Goal: Task Accomplishment & Management: Manage account settings

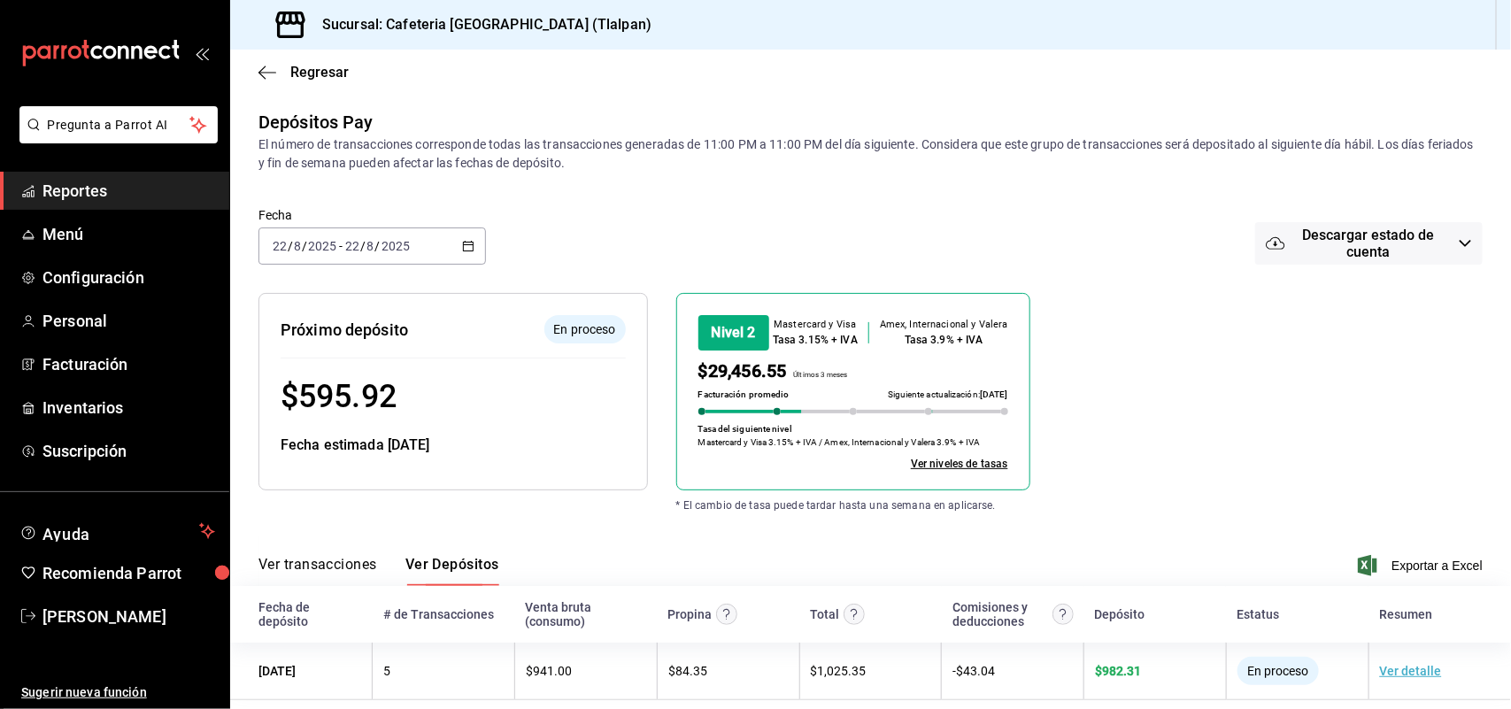
scroll to position [22, 0]
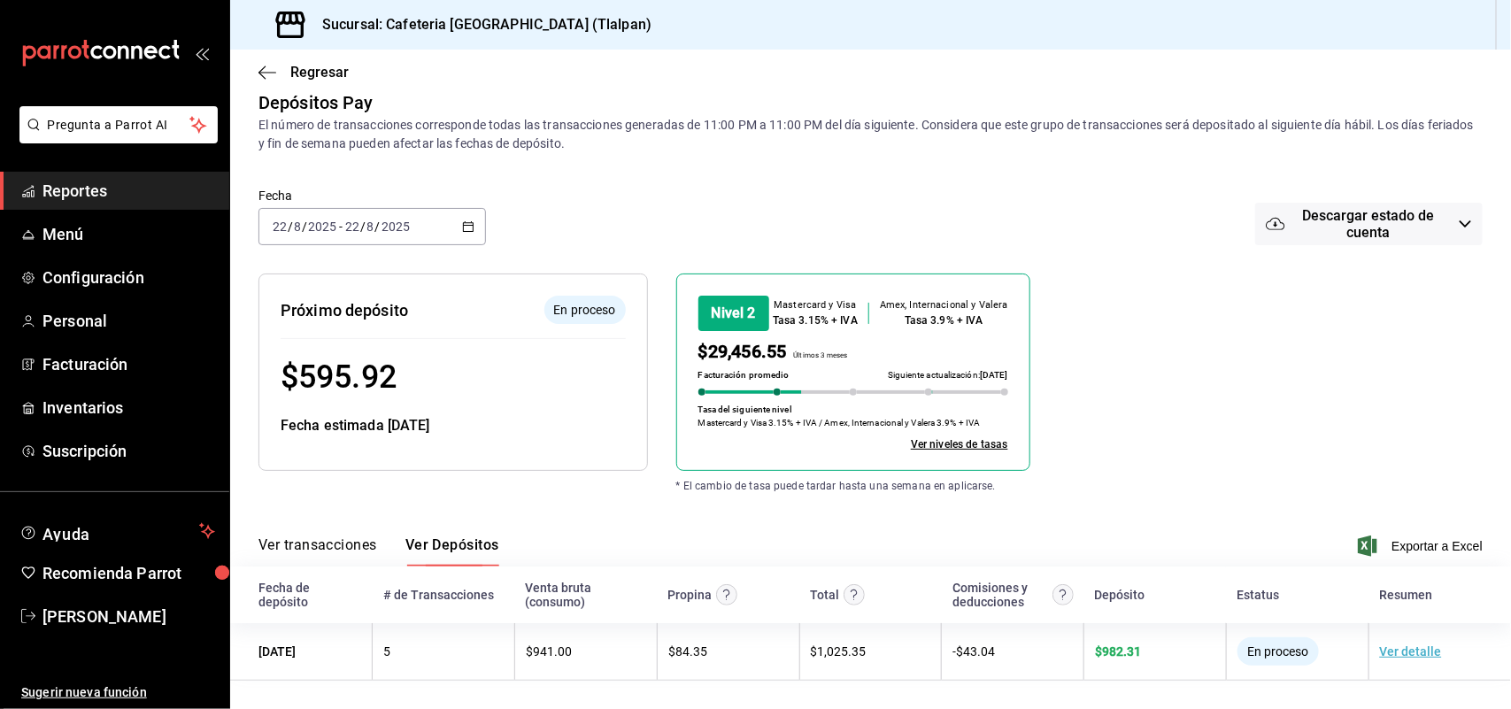
click at [462, 228] on icon "button" at bounding box center [468, 226] width 12 height 12
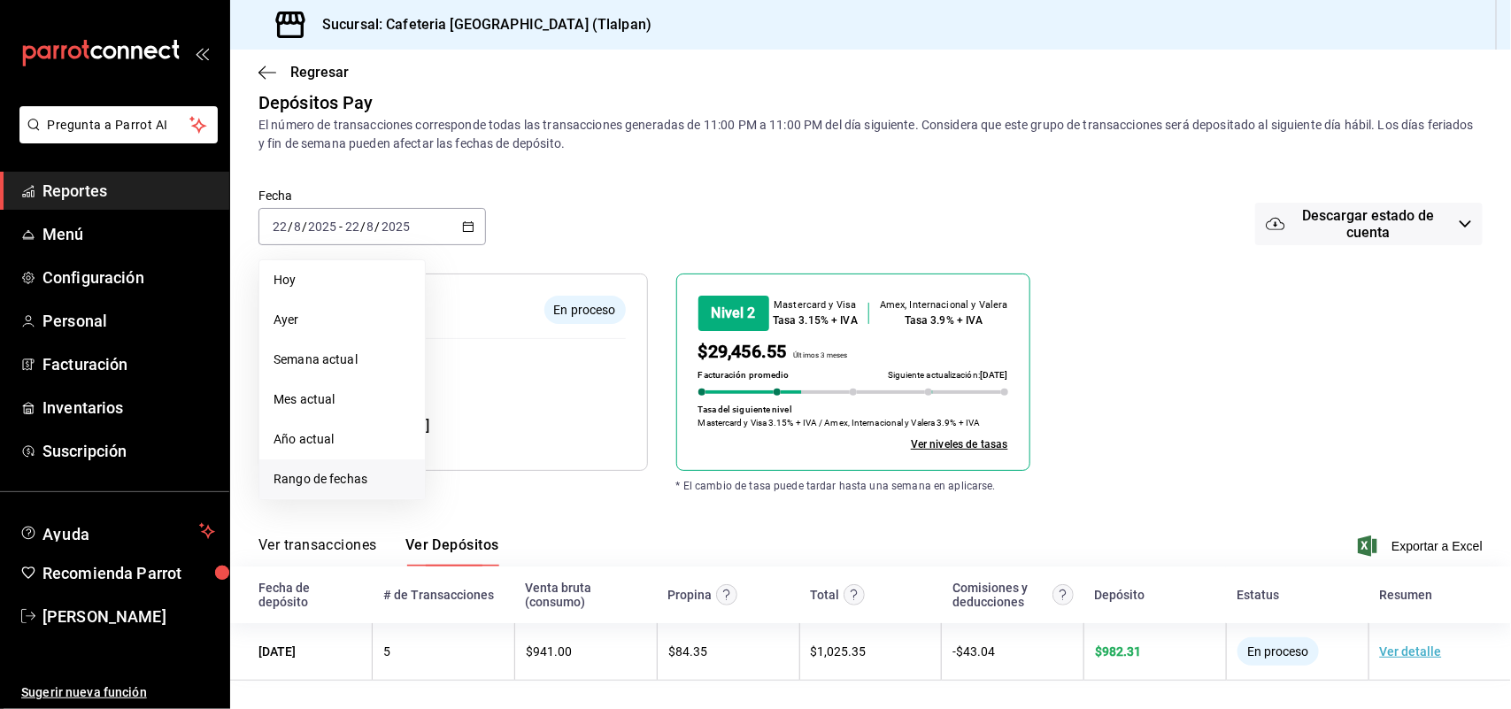
click at [332, 470] on span "Rango de fechas" at bounding box center [342, 479] width 137 height 19
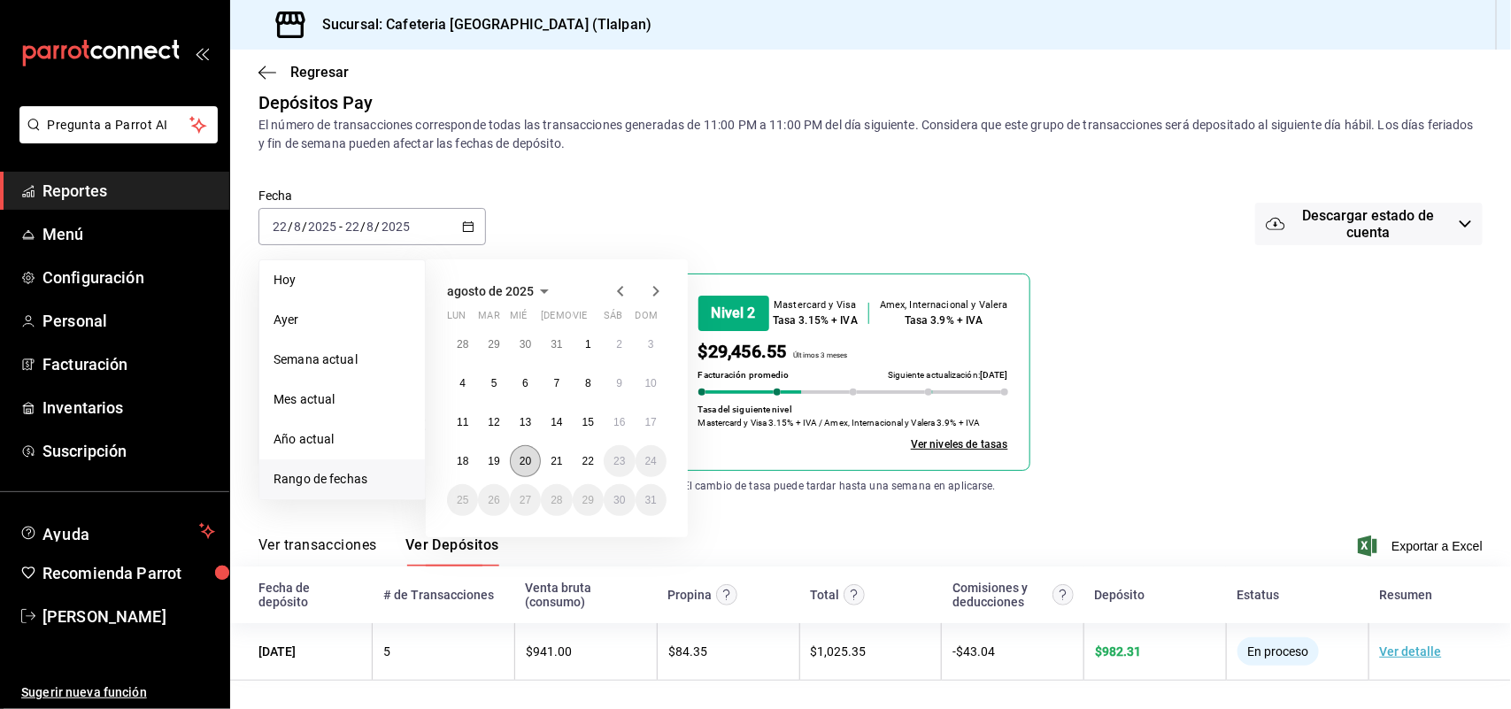
click at [523, 462] on abbr "20" at bounding box center [526, 461] width 12 height 12
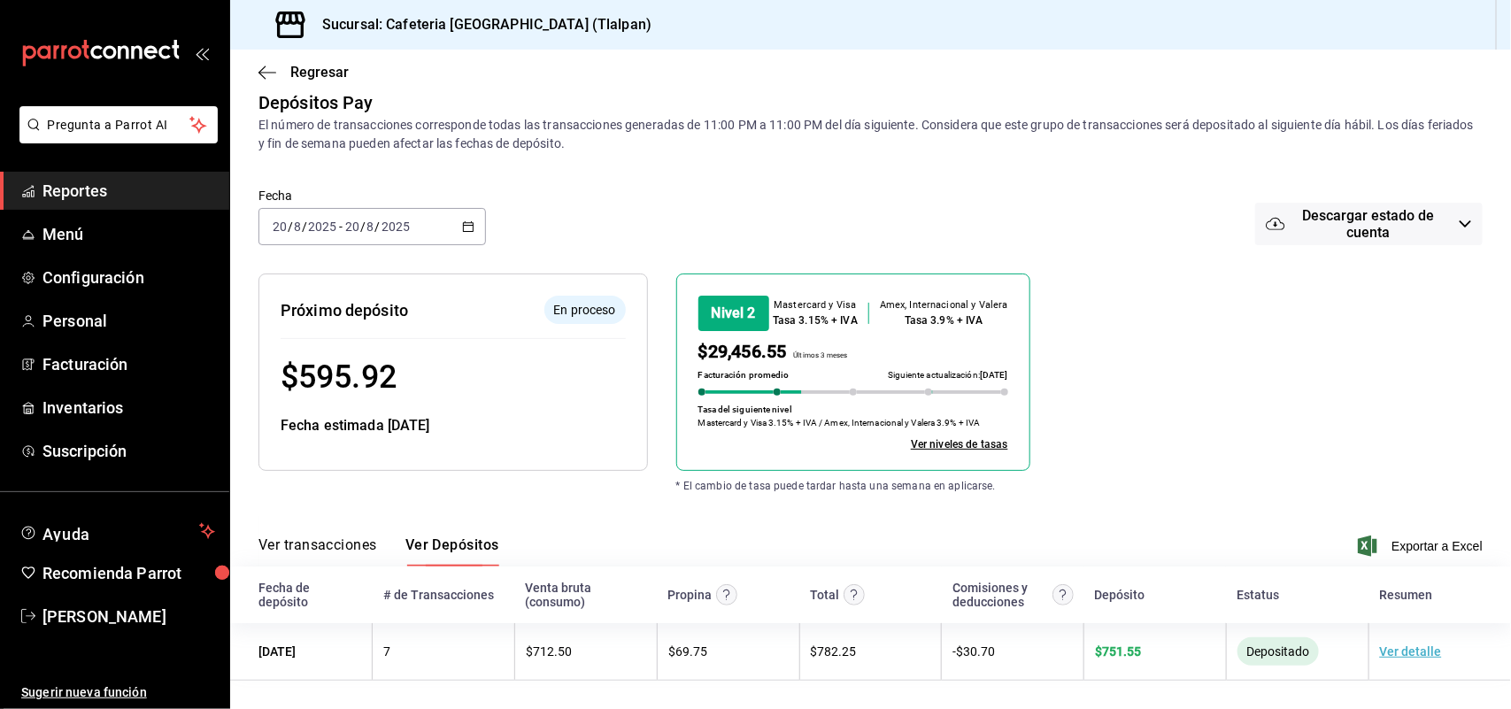
click at [470, 220] on icon "button" at bounding box center [468, 226] width 12 height 12
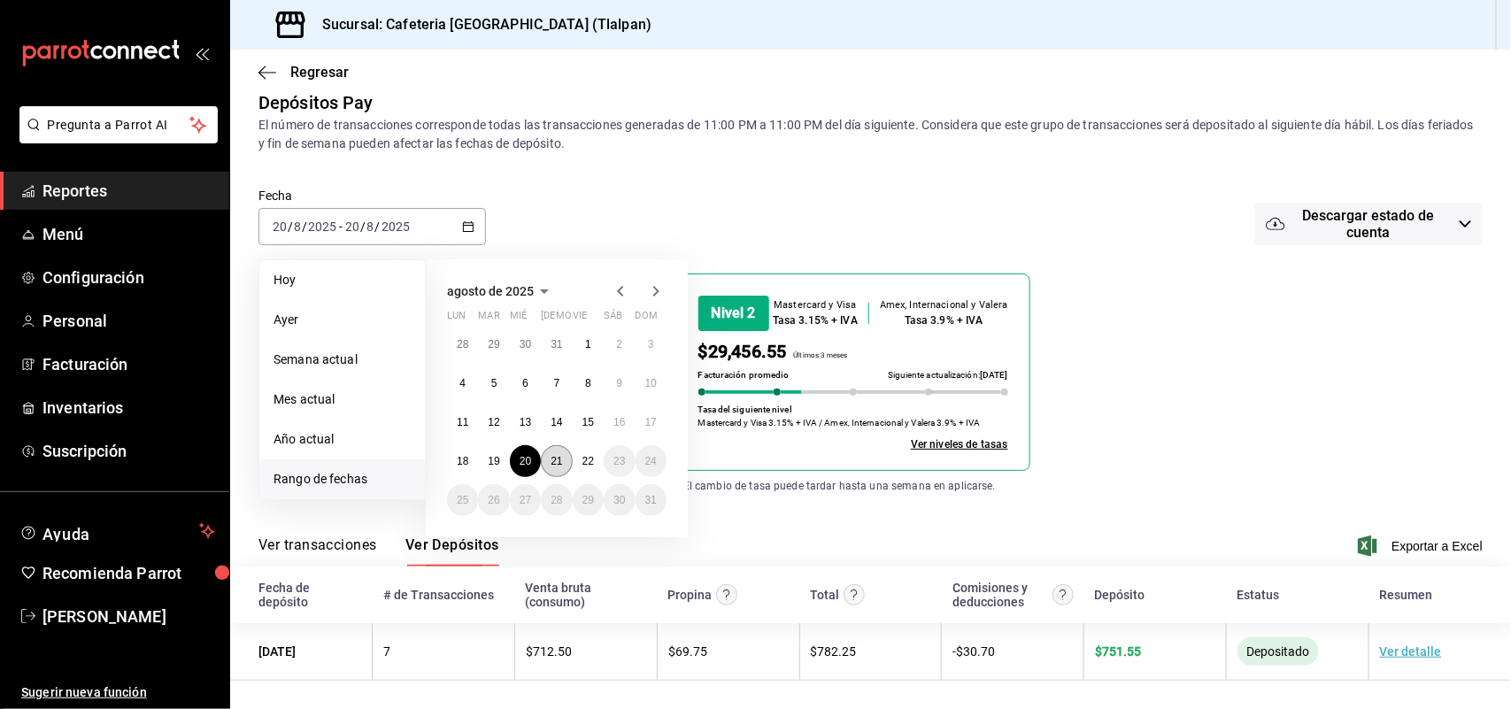
click at [560, 461] on abbr "21" at bounding box center [557, 461] width 12 height 12
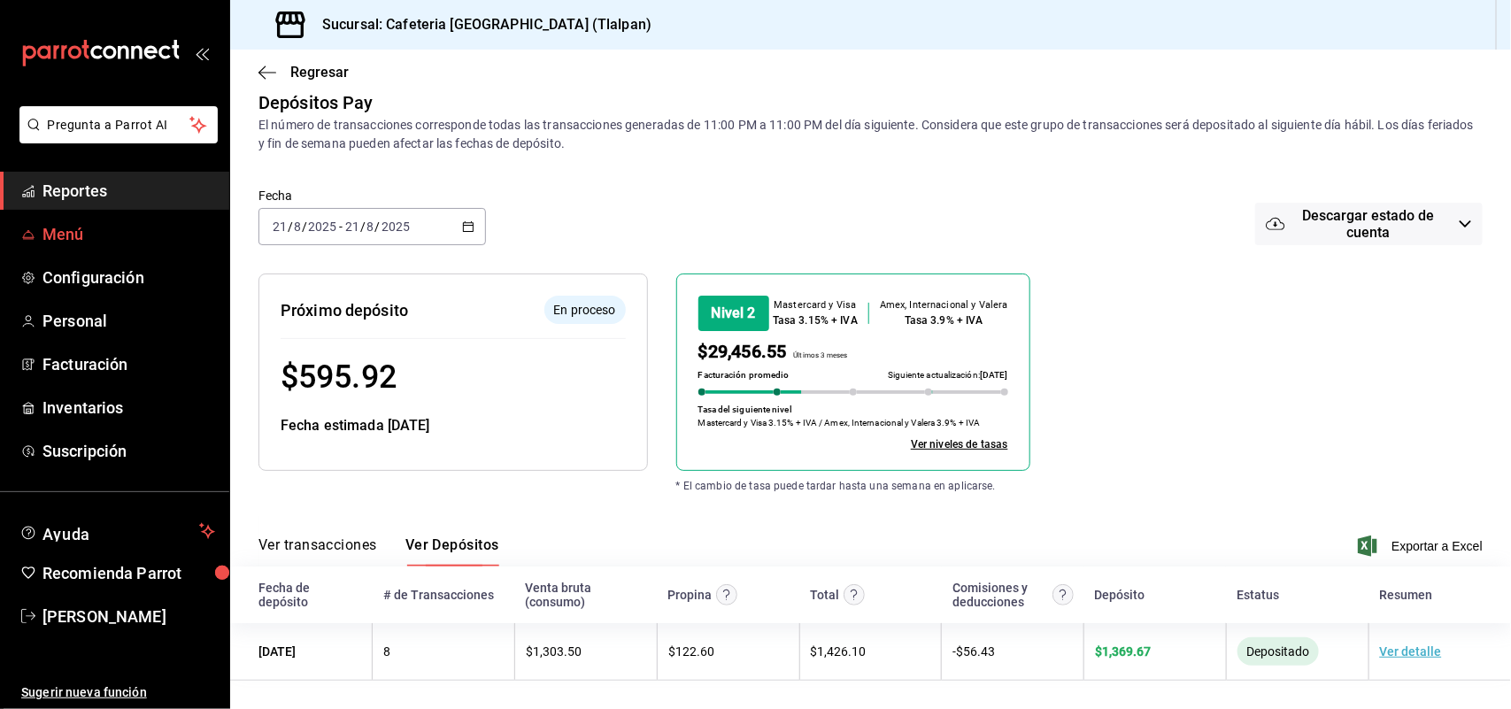
click at [76, 231] on span "Menú" at bounding box center [129, 234] width 173 height 24
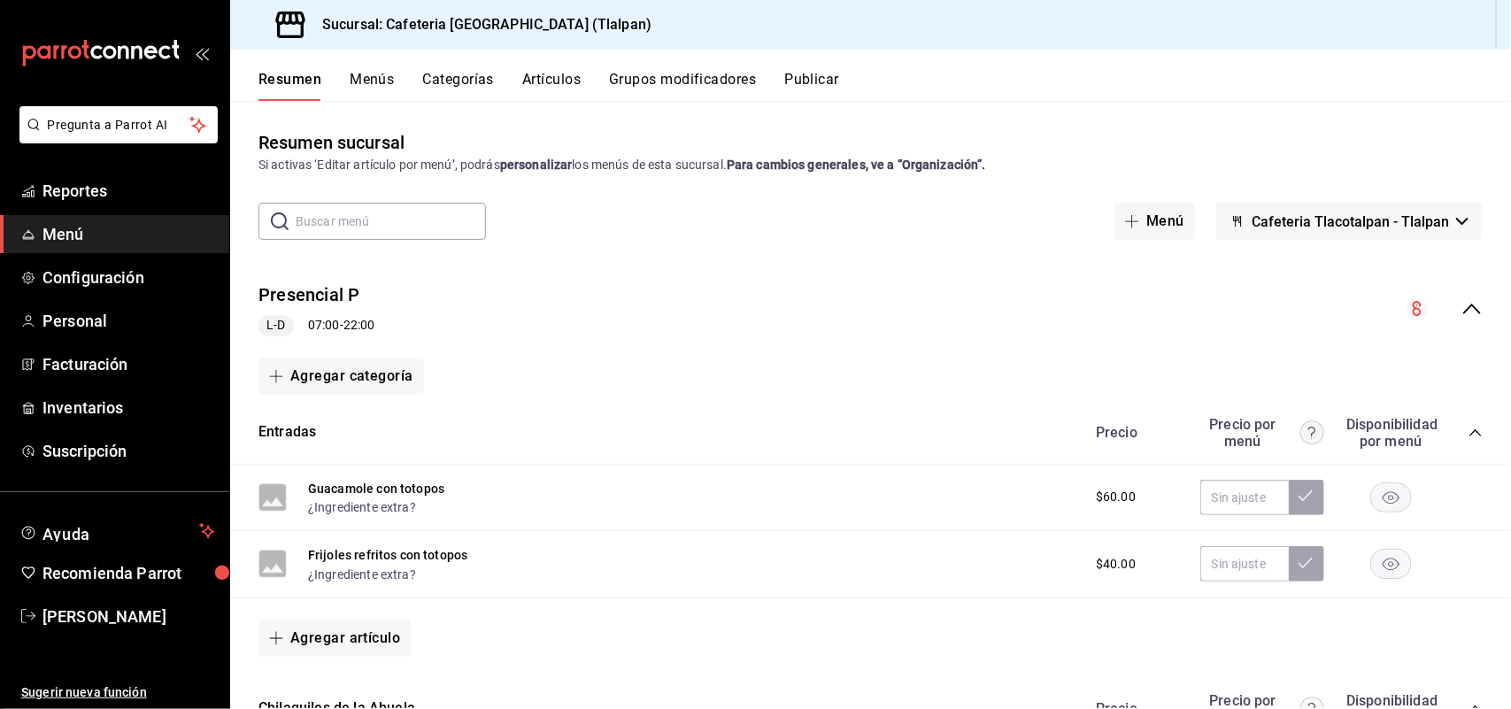
click at [452, 77] on button "Categorías" at bounding box center [459, 86] width 72 height 30
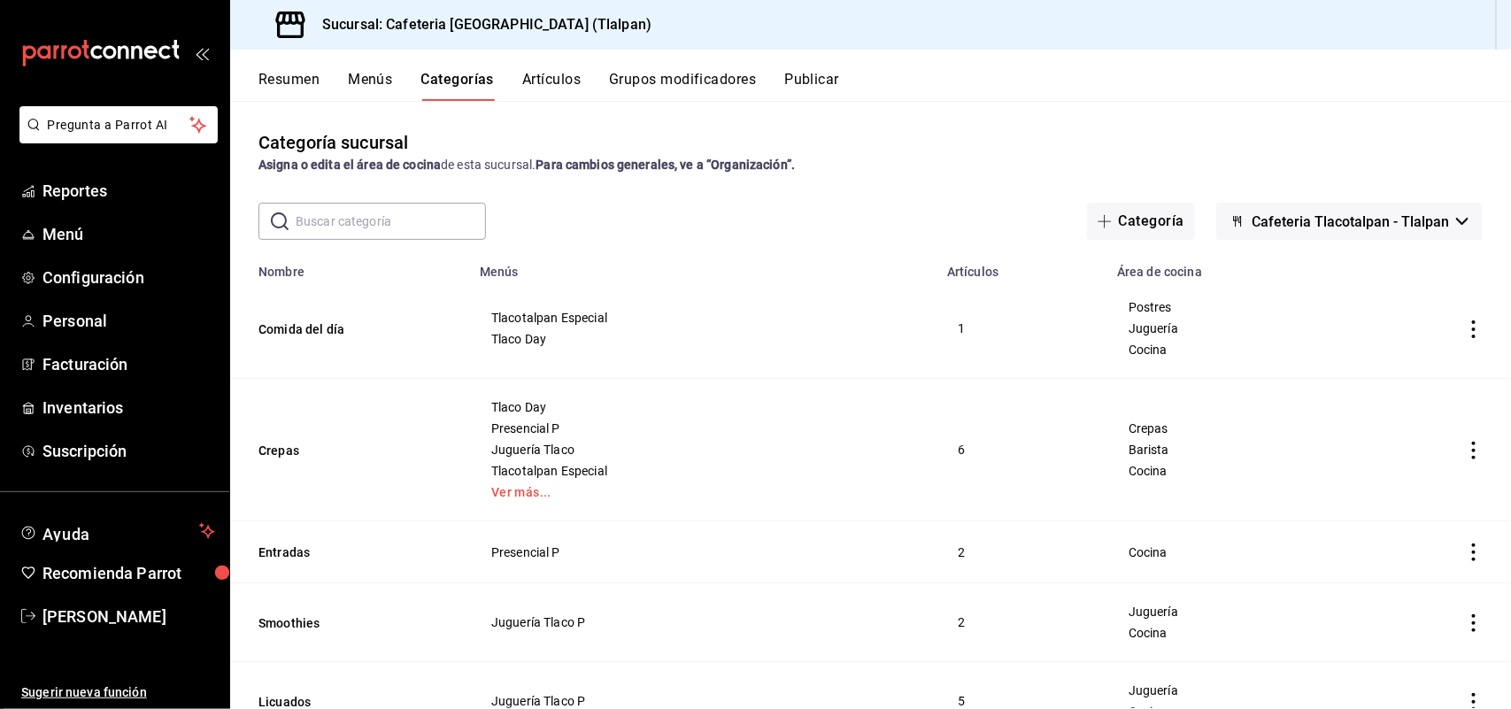
click at [387, 223] on input "text" at bounding box center [391, 221] width 190 height 35
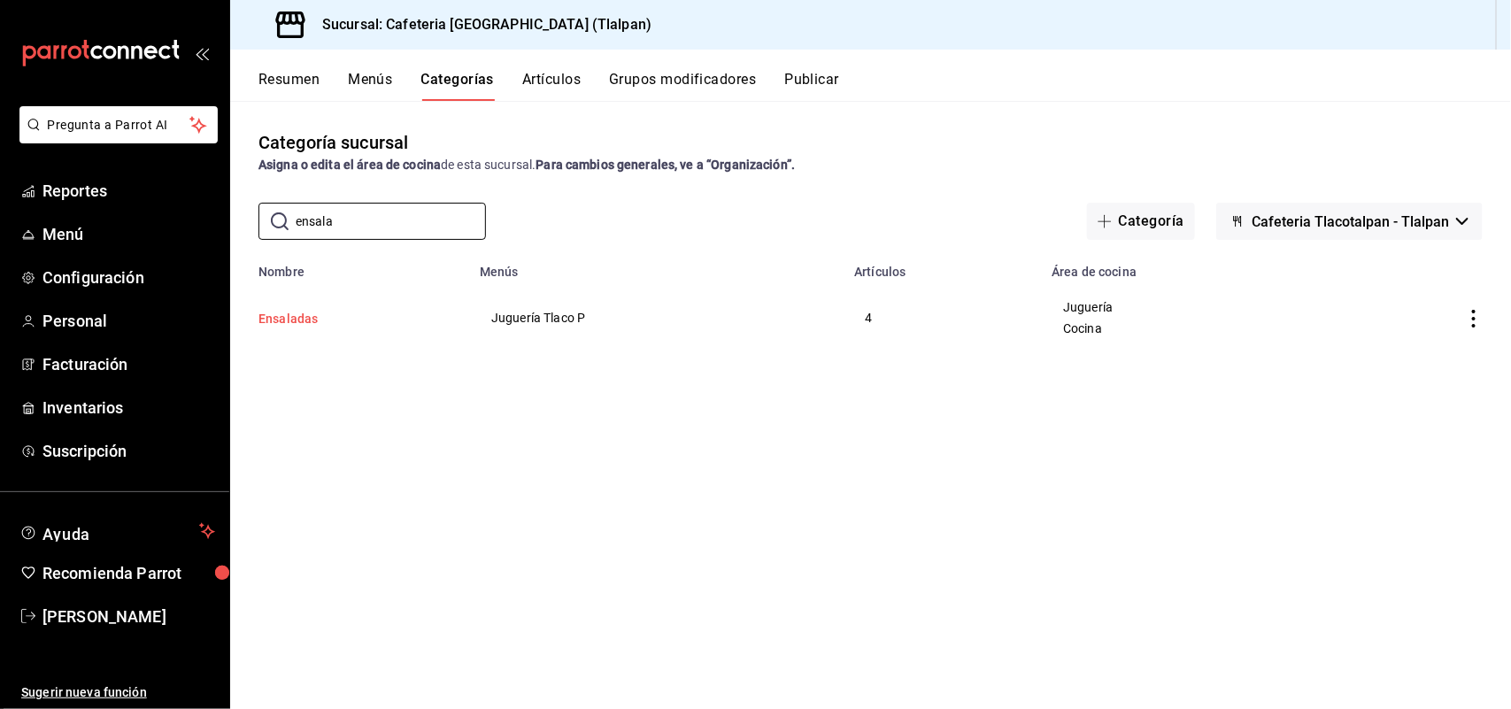
type input "ensala"
click at [302, 321] on button "Ensaladas" at bounding box center [347, 319] width 177 height 18
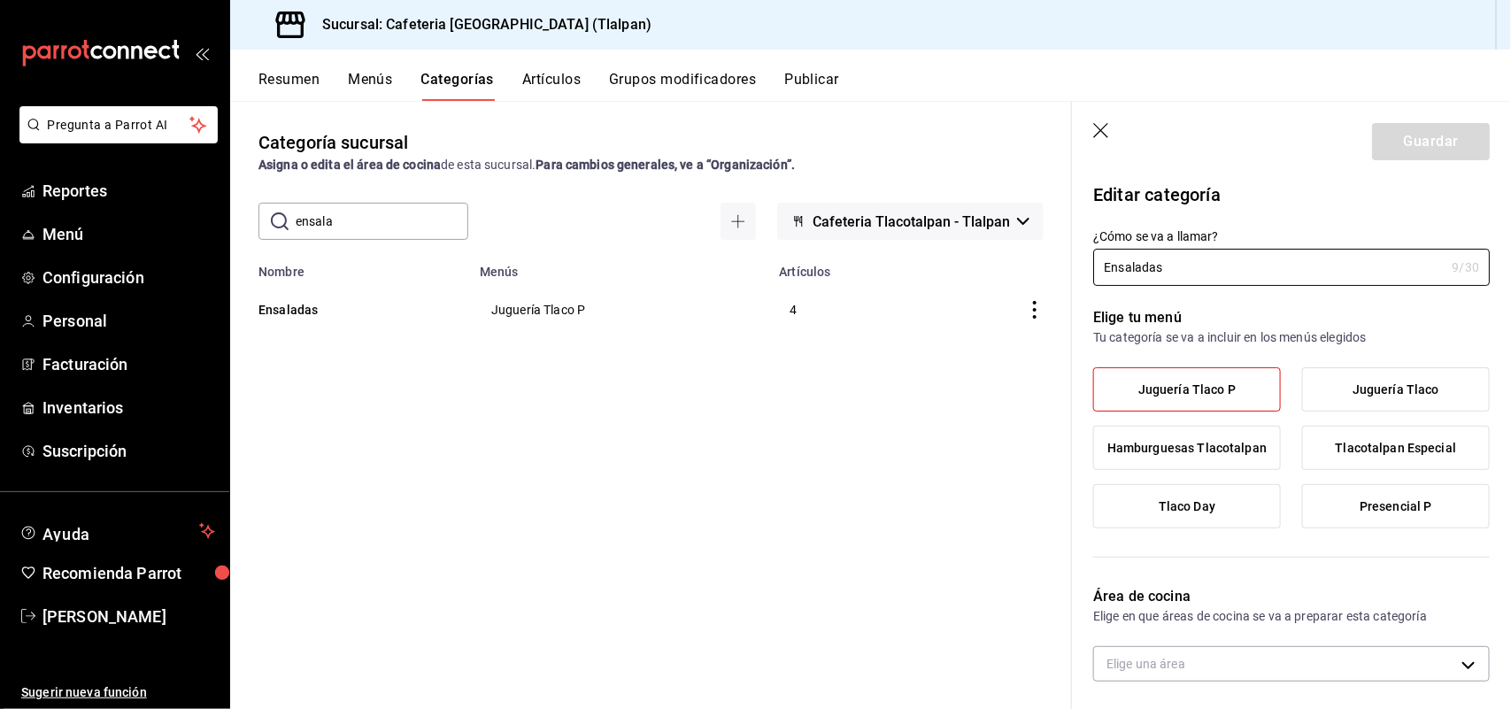
type input "dd039789-a7ac-457a-b5a6-d546fc0b67aa,efc4027d-3a27-4182-a276-48fcdbe64a2f"
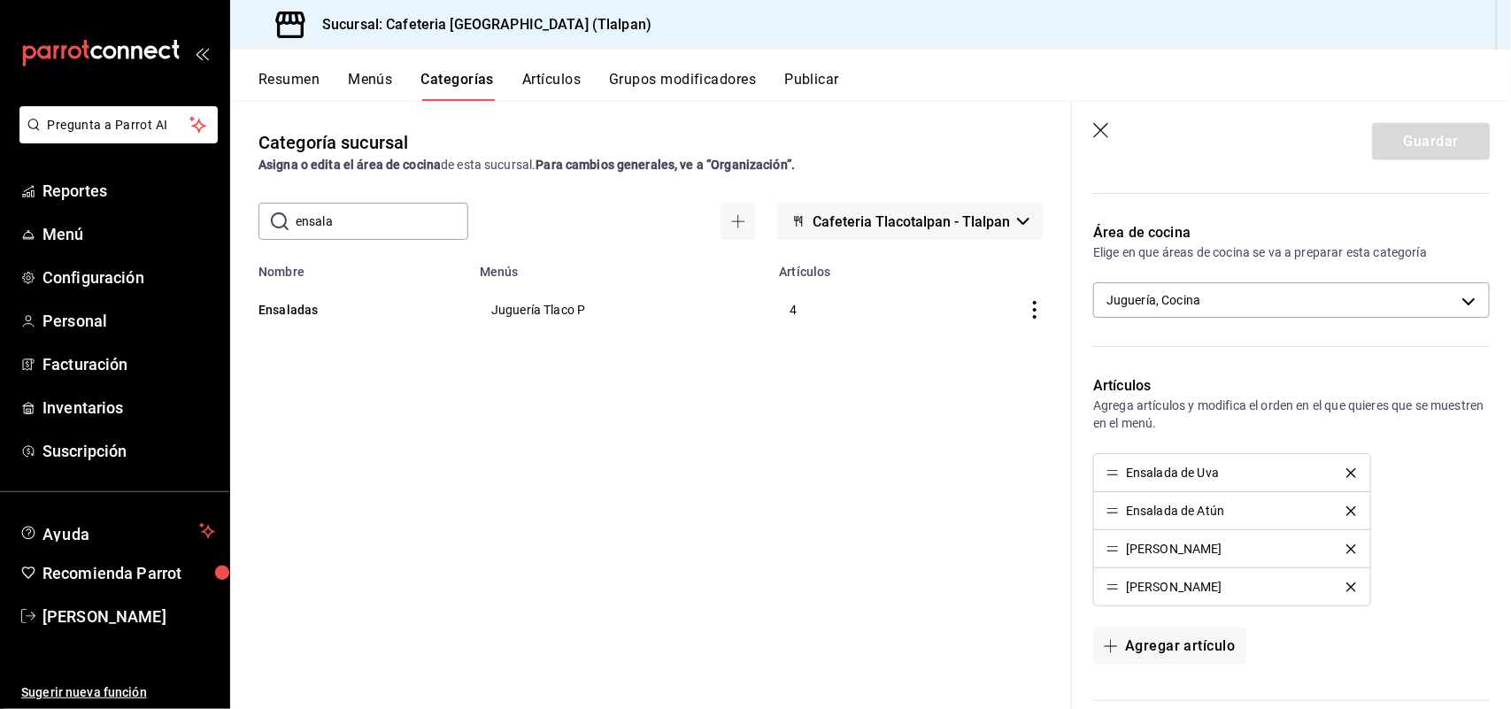
scroll to position [428, 0]
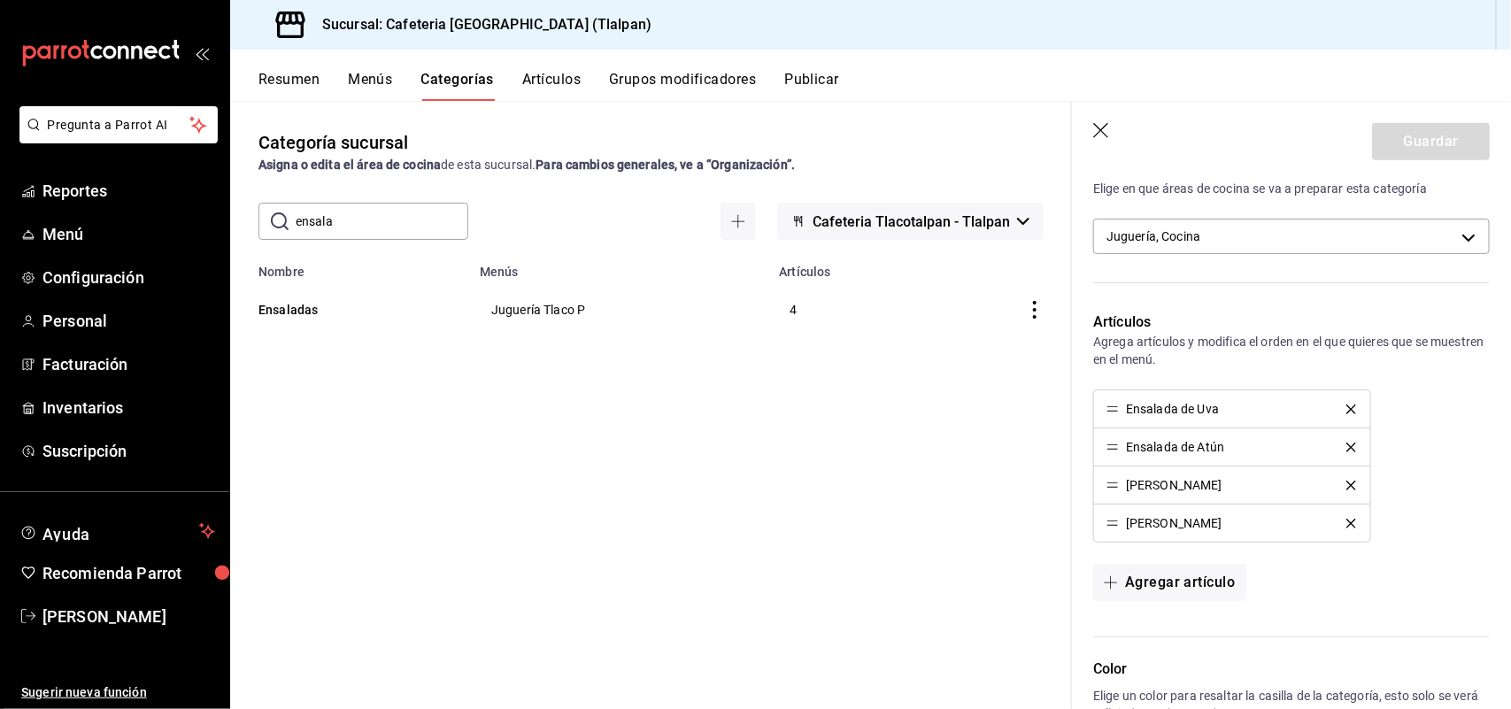
click at [1105, 126] on icon "button" at bounding box center [1101, 130] width 15 height 15
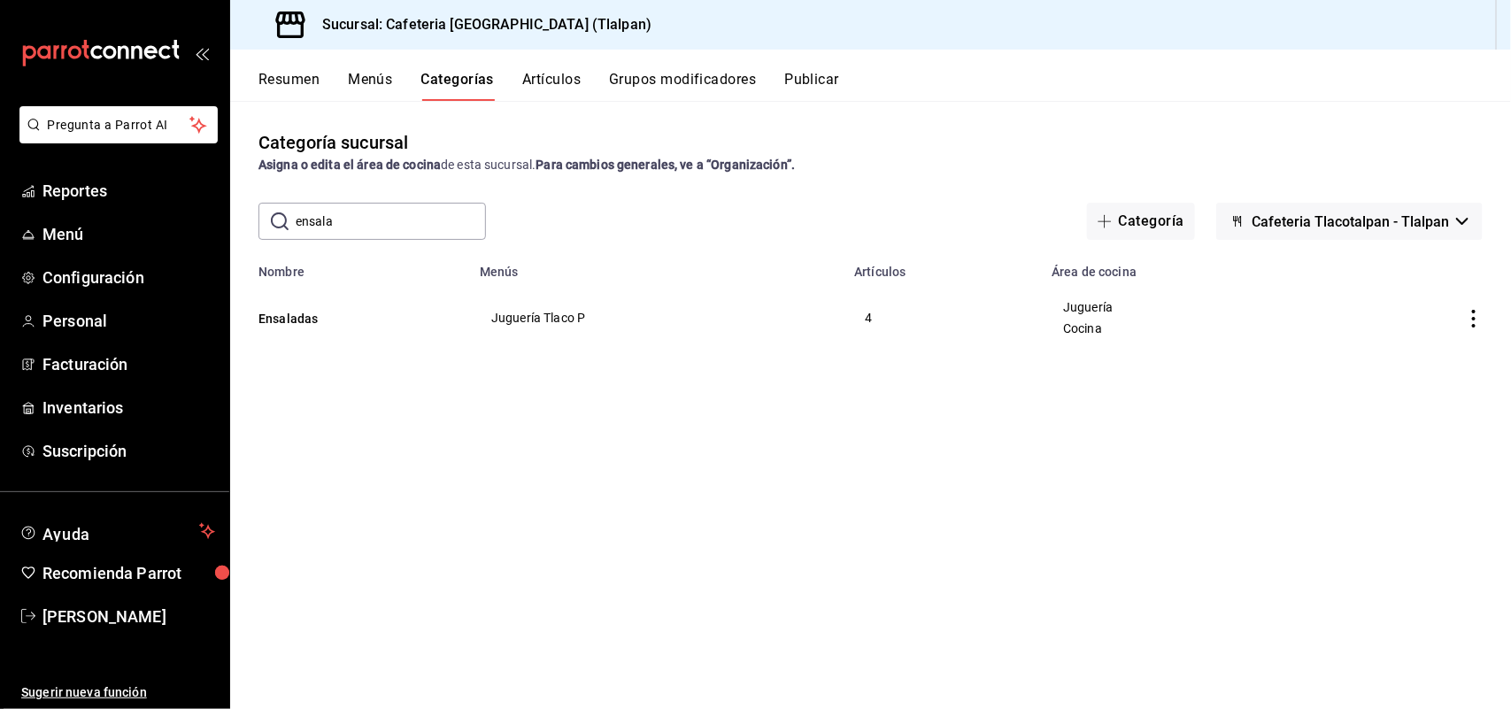
click at [523, 77] on button "Artículos" at bounding box center [551, 86] width 58 height 30
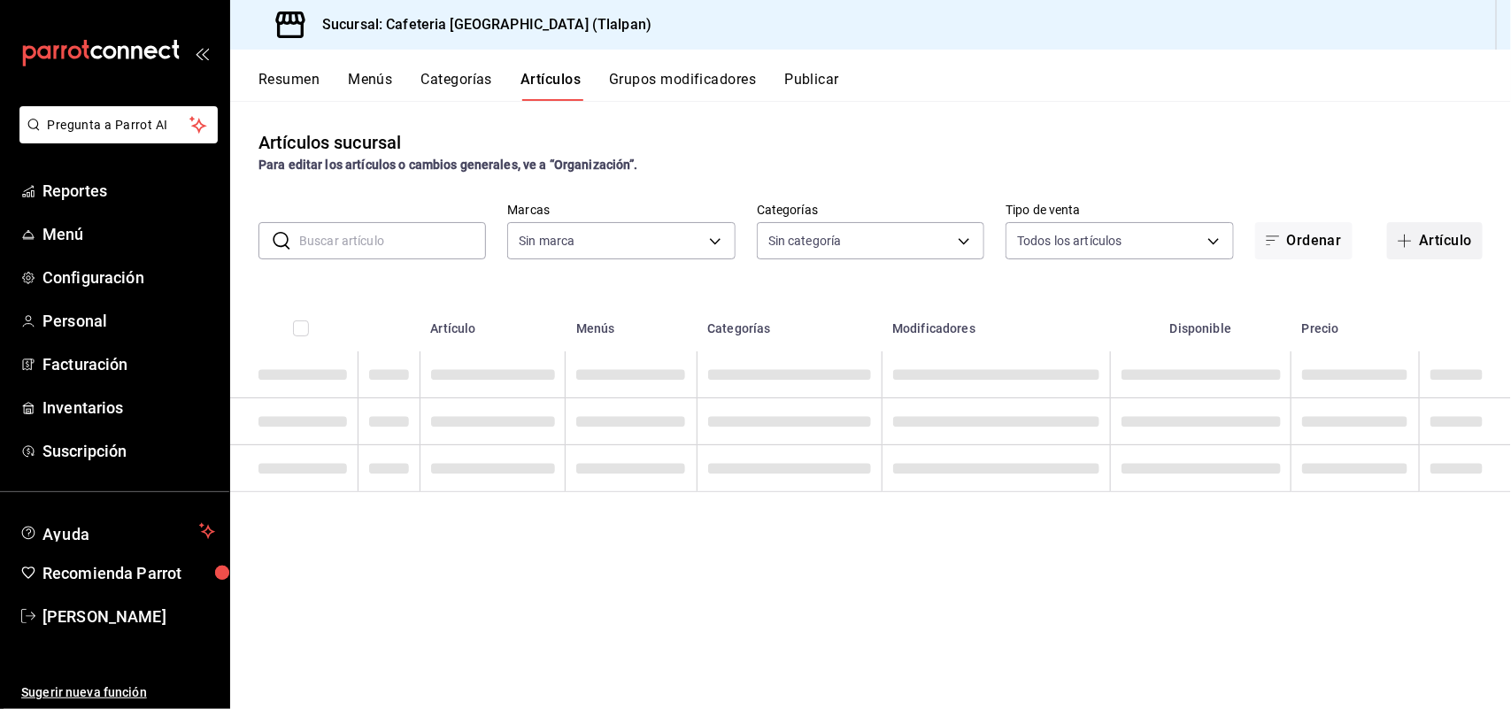
type input "ec576109-29d1-42df-b2ca-5becddbd2efe,3dfd9669-9911-4f47-a36d-8fb2dcc6eb36,e5a57…"
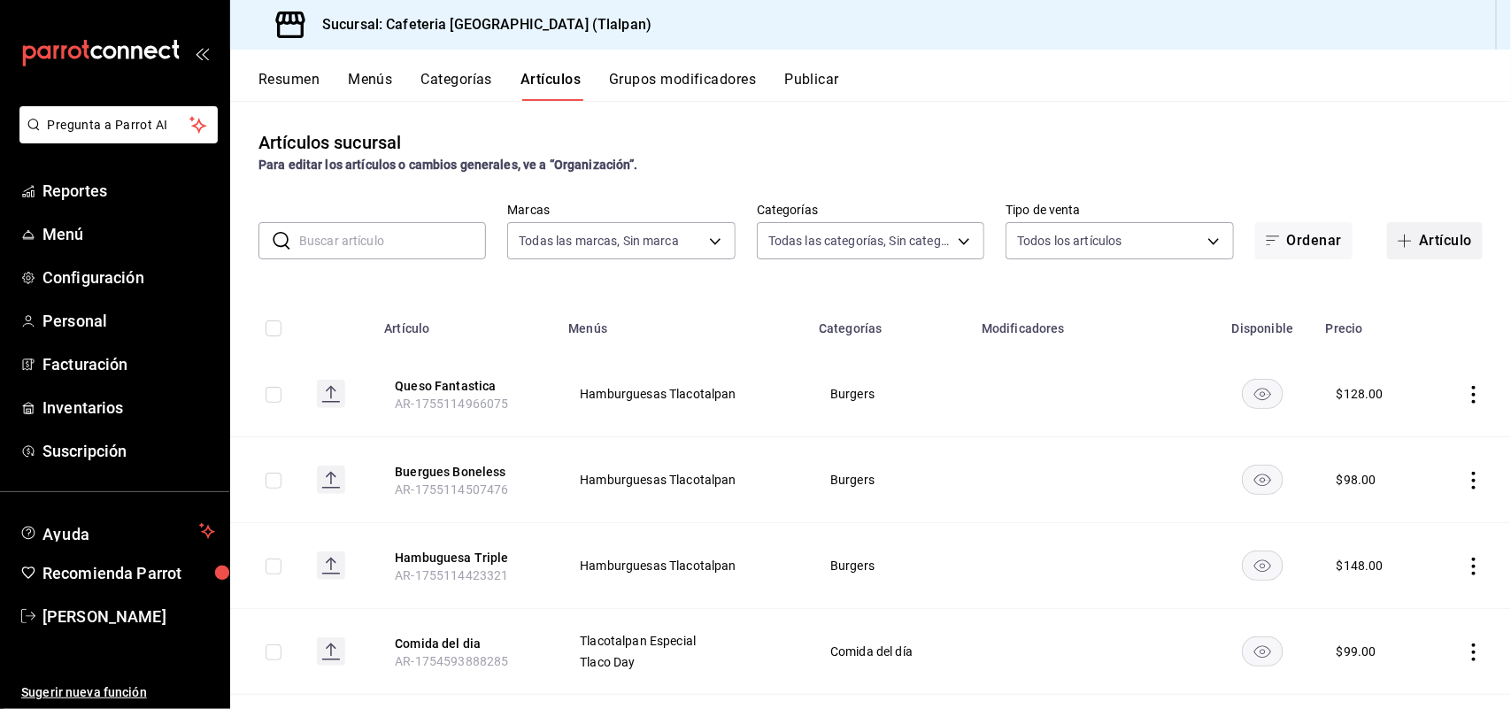
type input "98b23138-1f3d-4082-b5c3-6d96513b96f3,657201d4-d6ef-4148-94c8-ccd00e340086,2df64…"
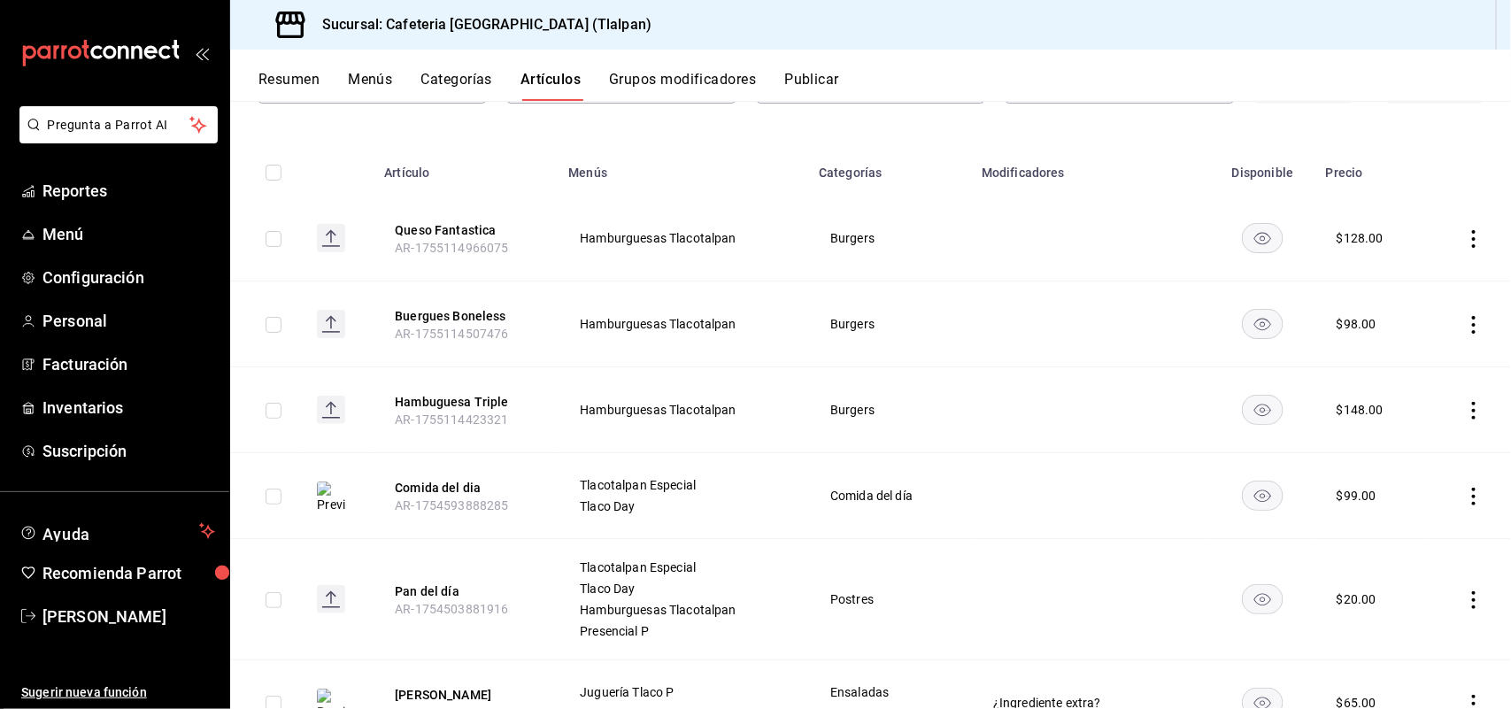
scroll to position [152, 0]
